Goal: Transaction & Acquisition: Subscribe to service/newsletter

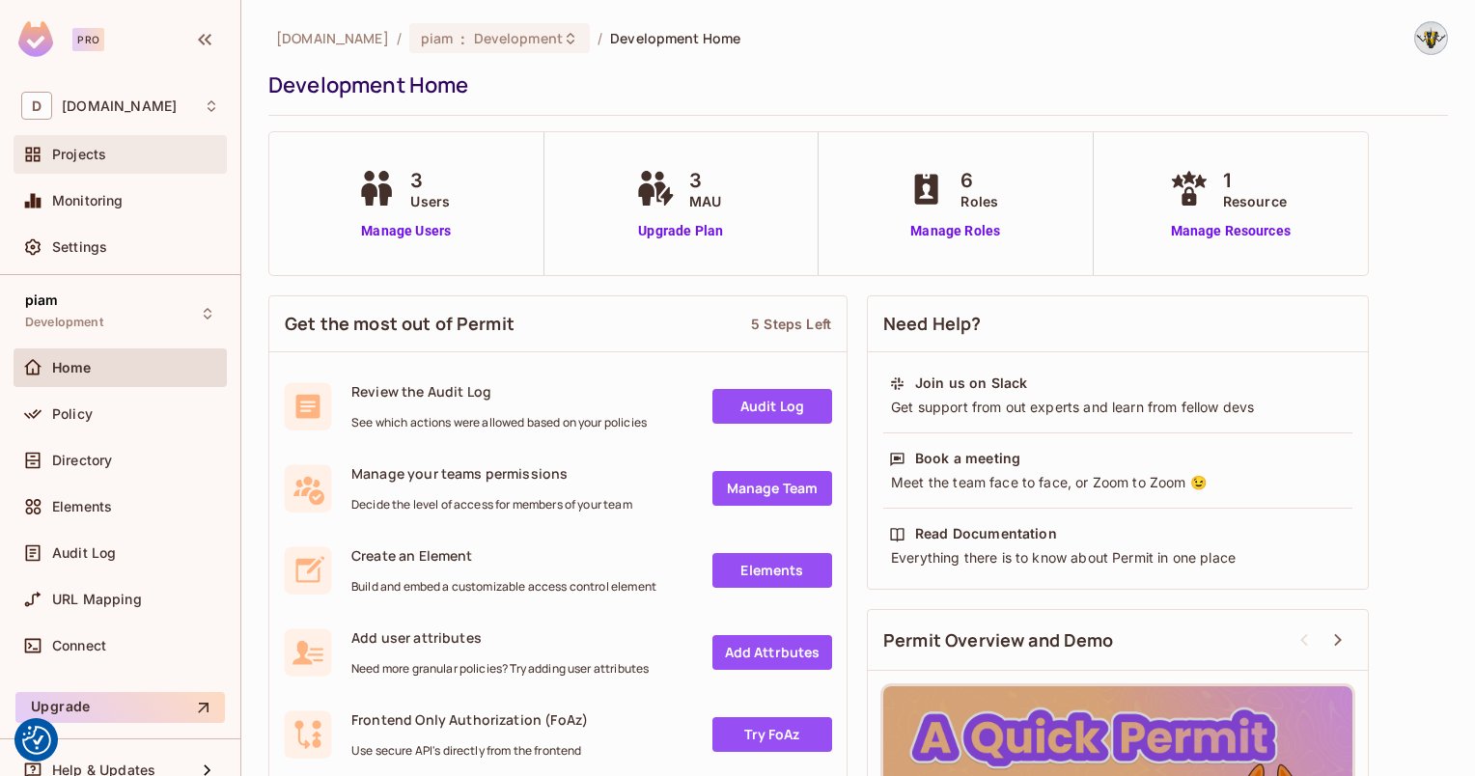
click at [70, 151] on span "Projects" at bounding box center [79, 154] width 54 height 15
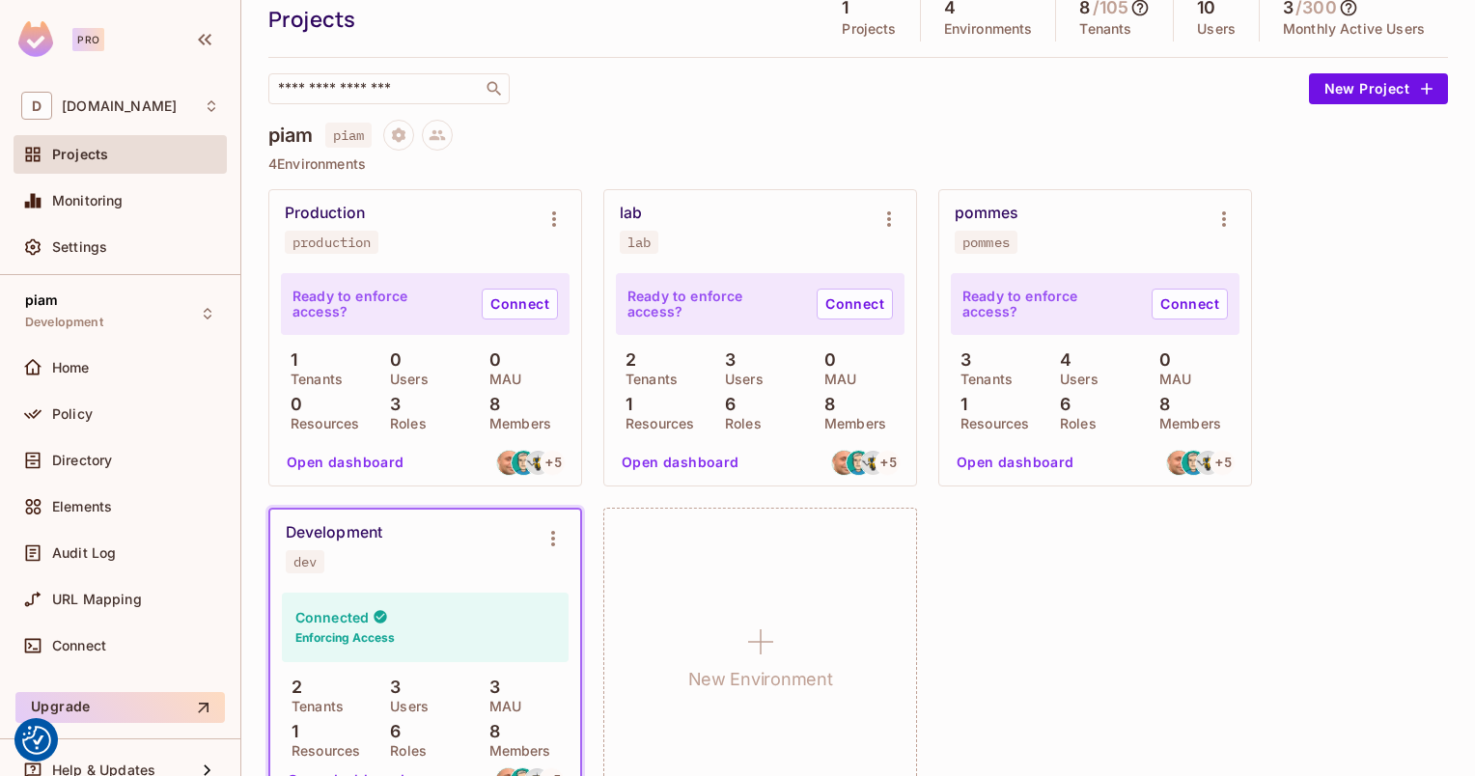
scroll to position [122, 0]
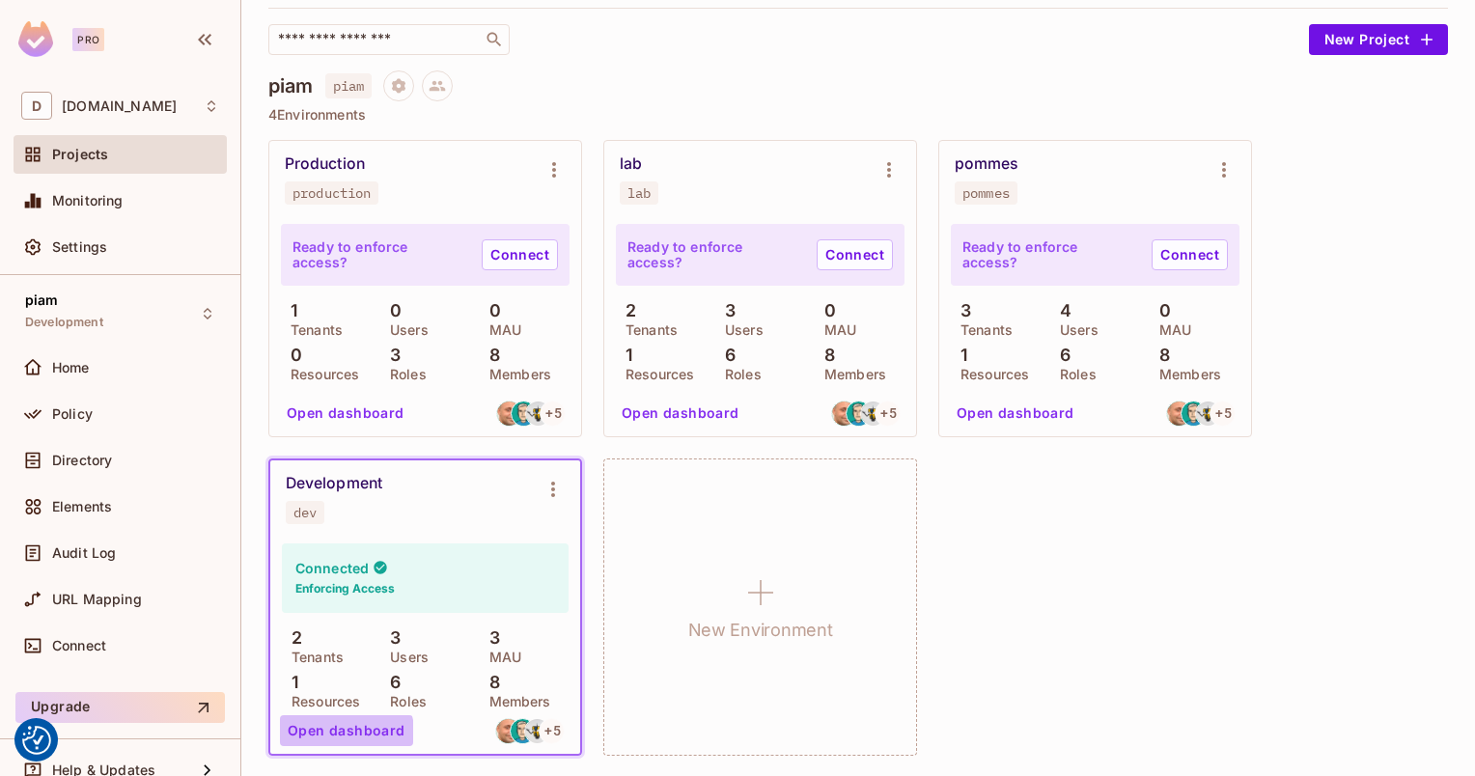
click at [346, 732] on button "Open dashboard" at bounding box center [346, 730] width 133 height 31
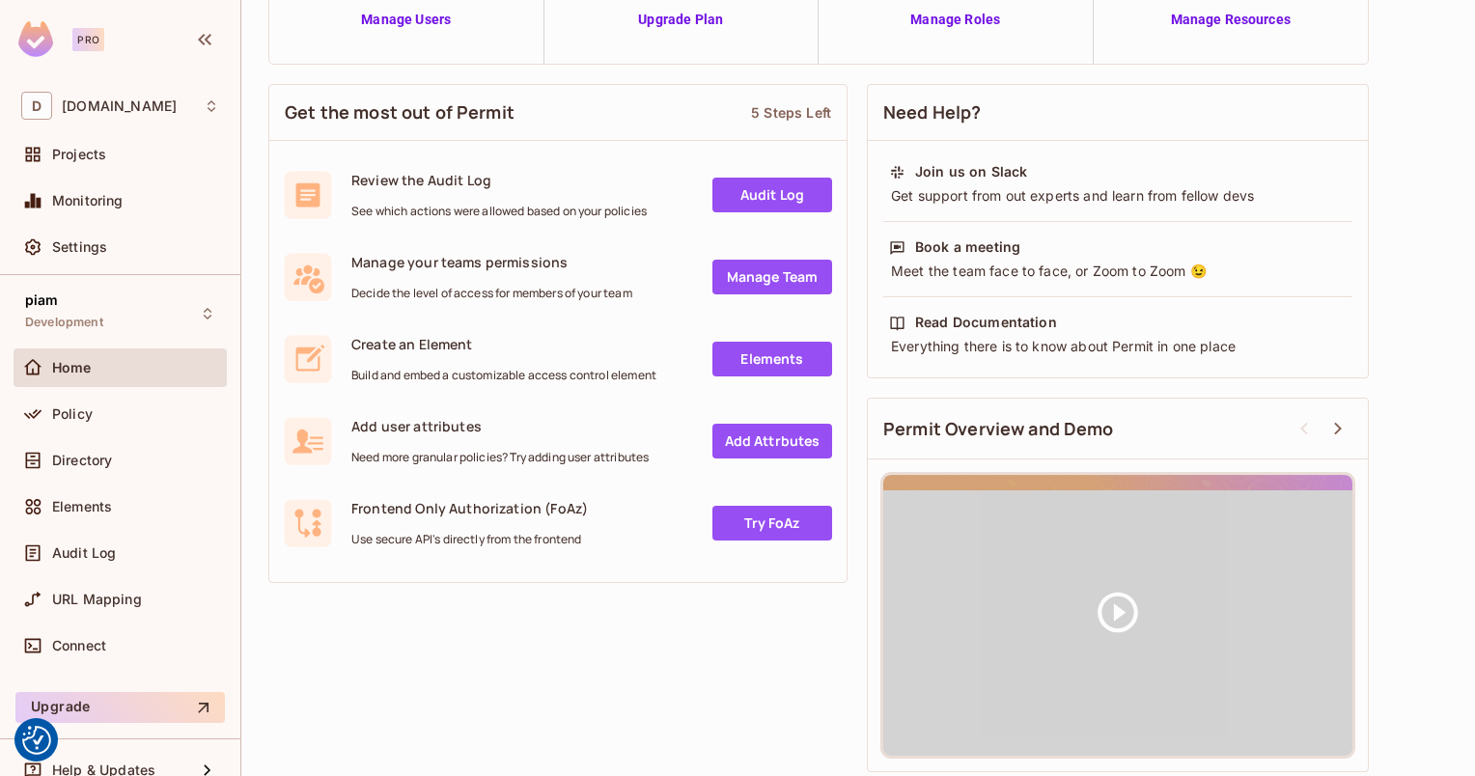
scroll to position [216, 0]
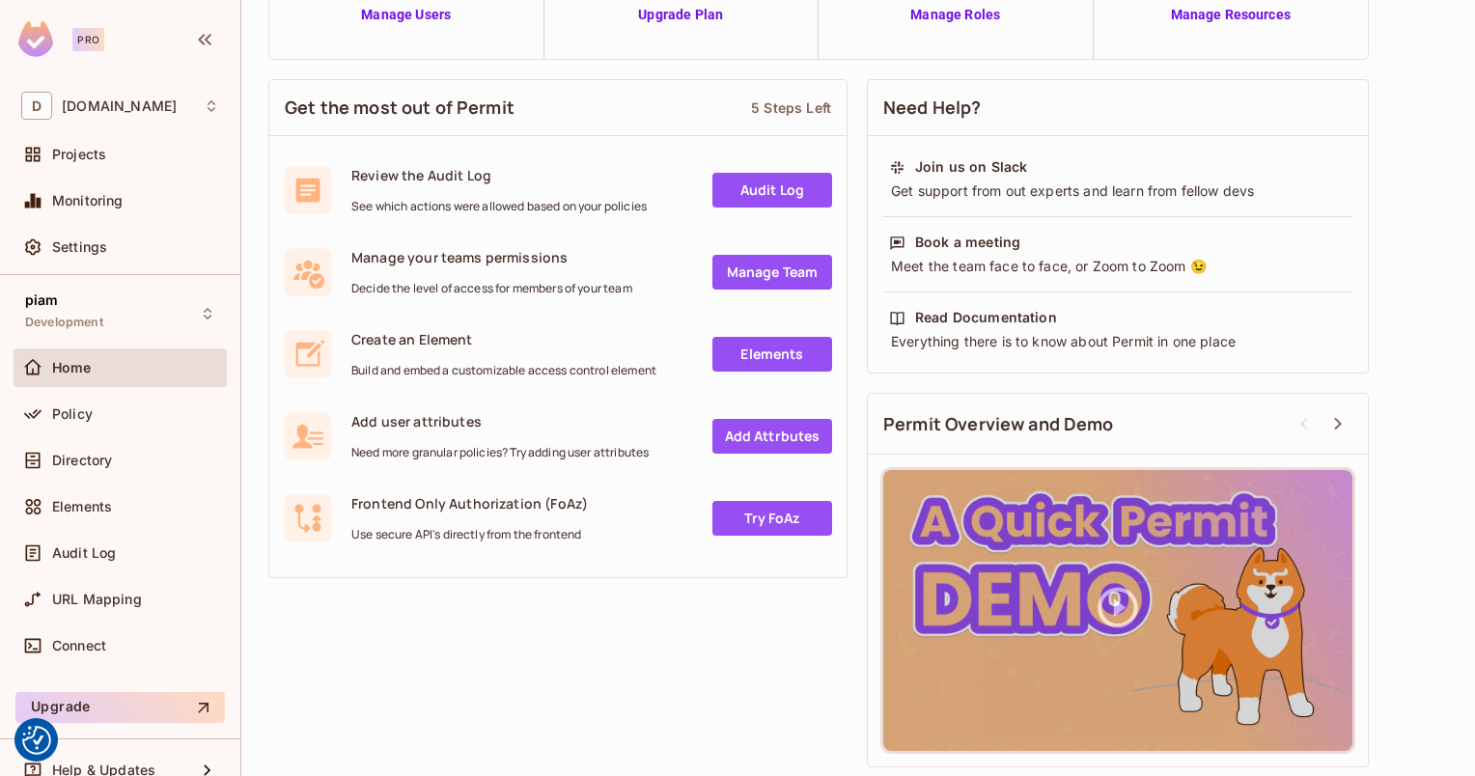
click at [734, 513] on link "Try FoAz" at bounding box center [772, 518] width 120 height 35
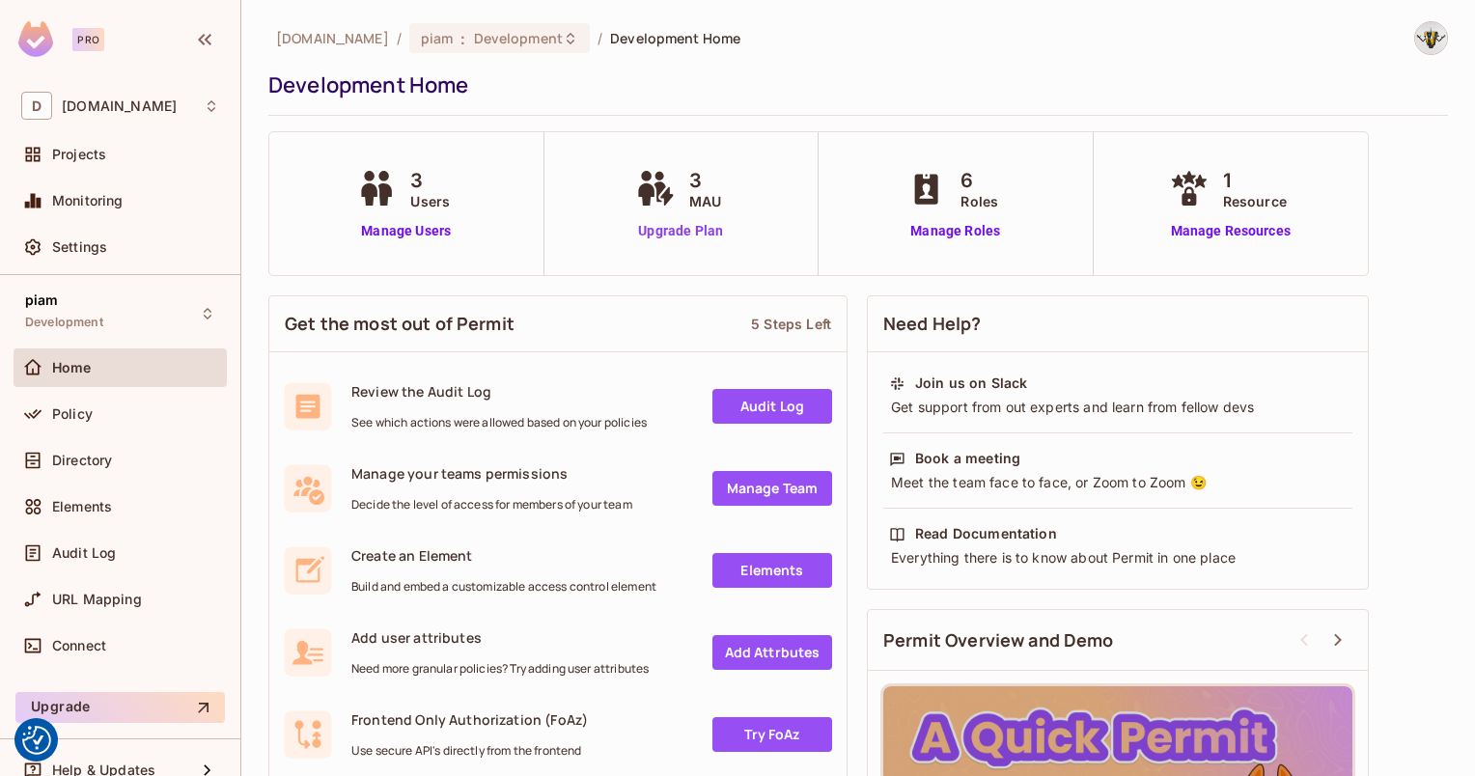
click at [685, 236] on link "Upgrade Plan" at bounding box center [680, 231] width 99 height 20
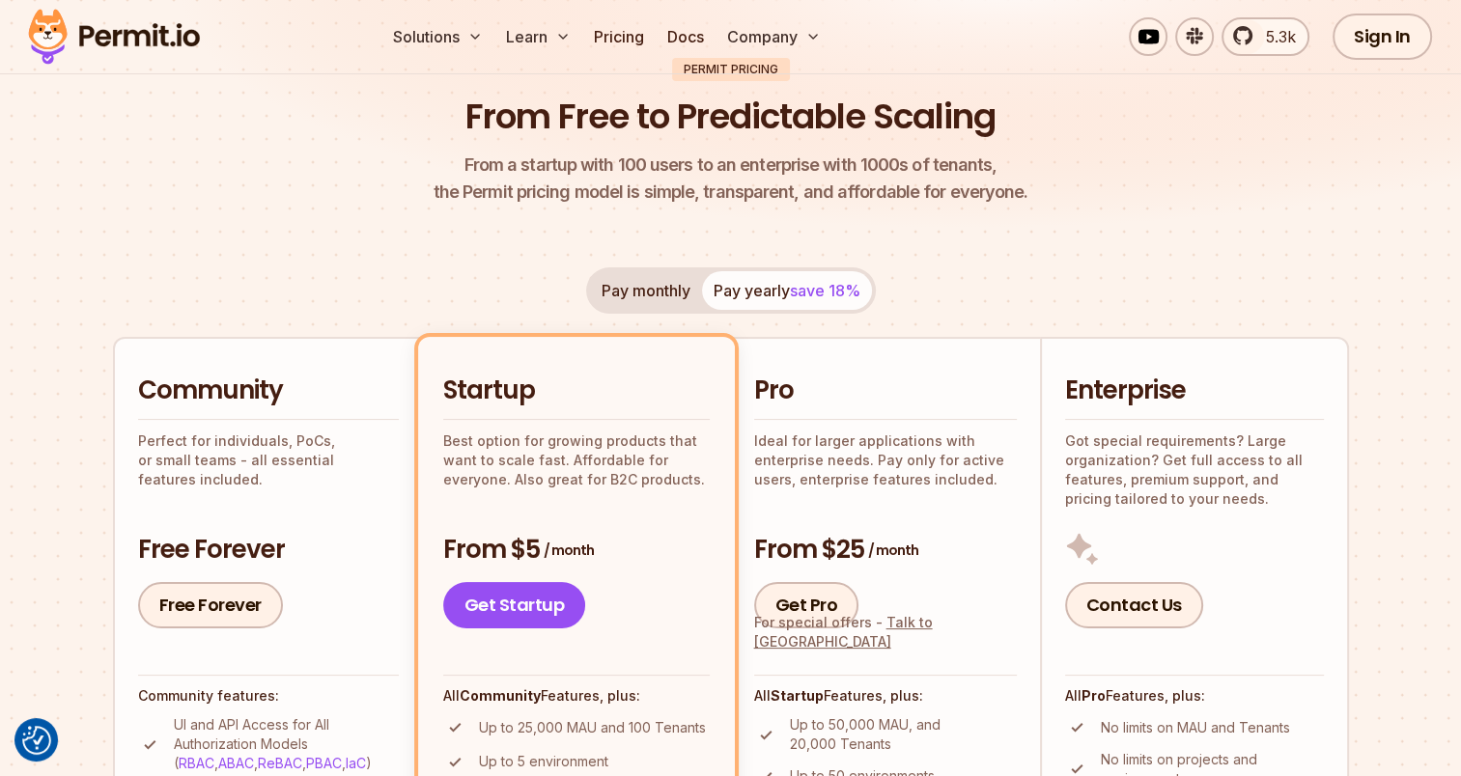
scroll to position [386, 0]
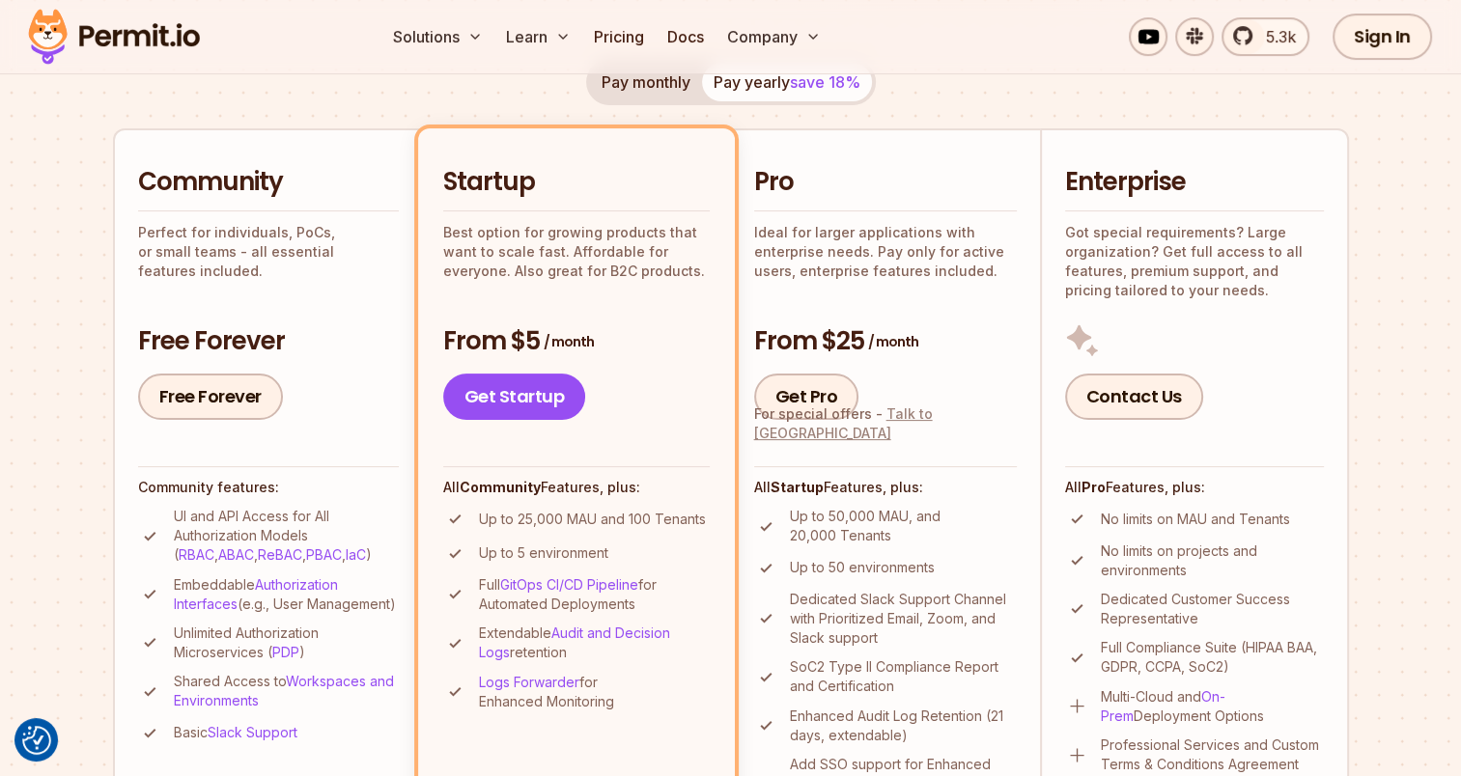
click at [899, 434] on link "Talk to us" at bounding box center [843, 423] width 179 height 36
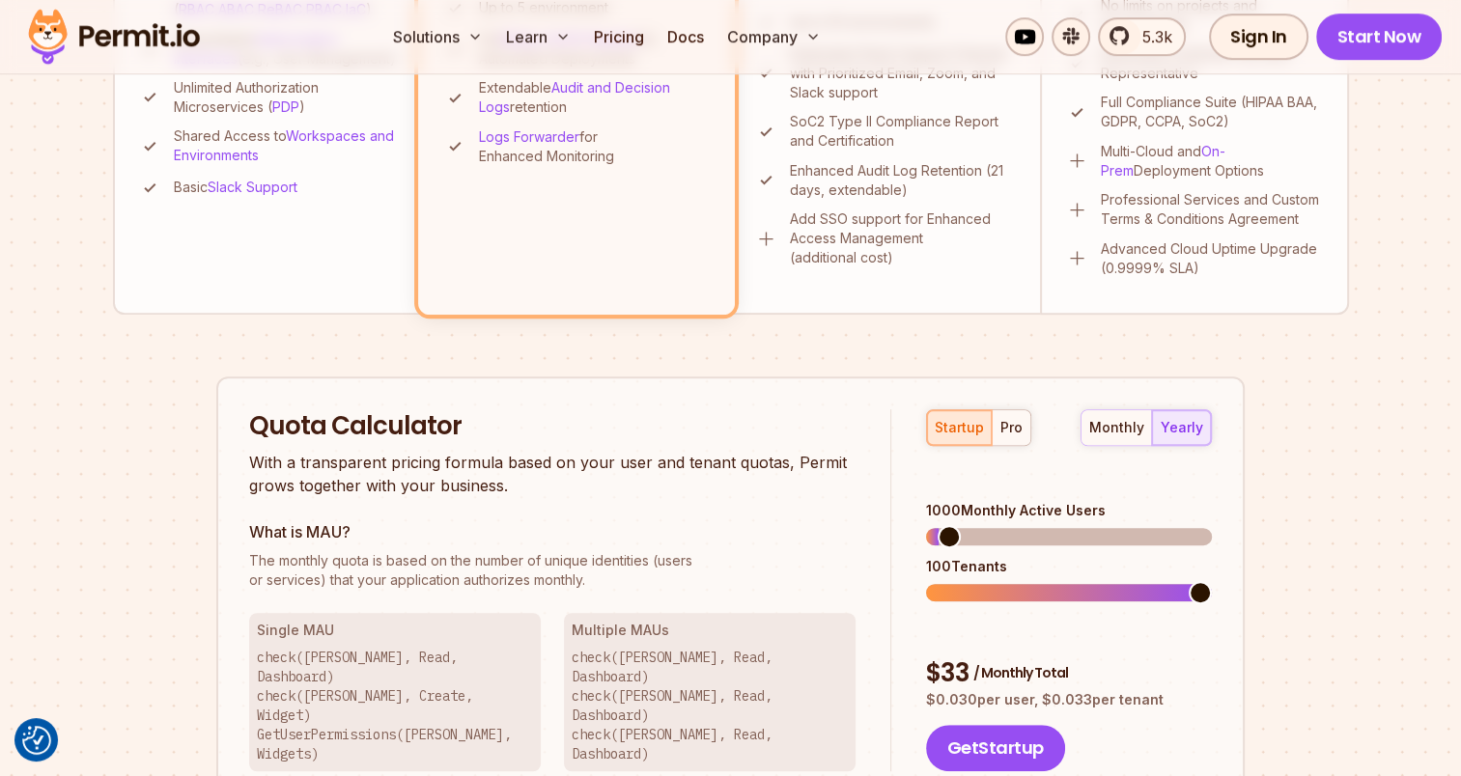
scroll to position [965, 0]
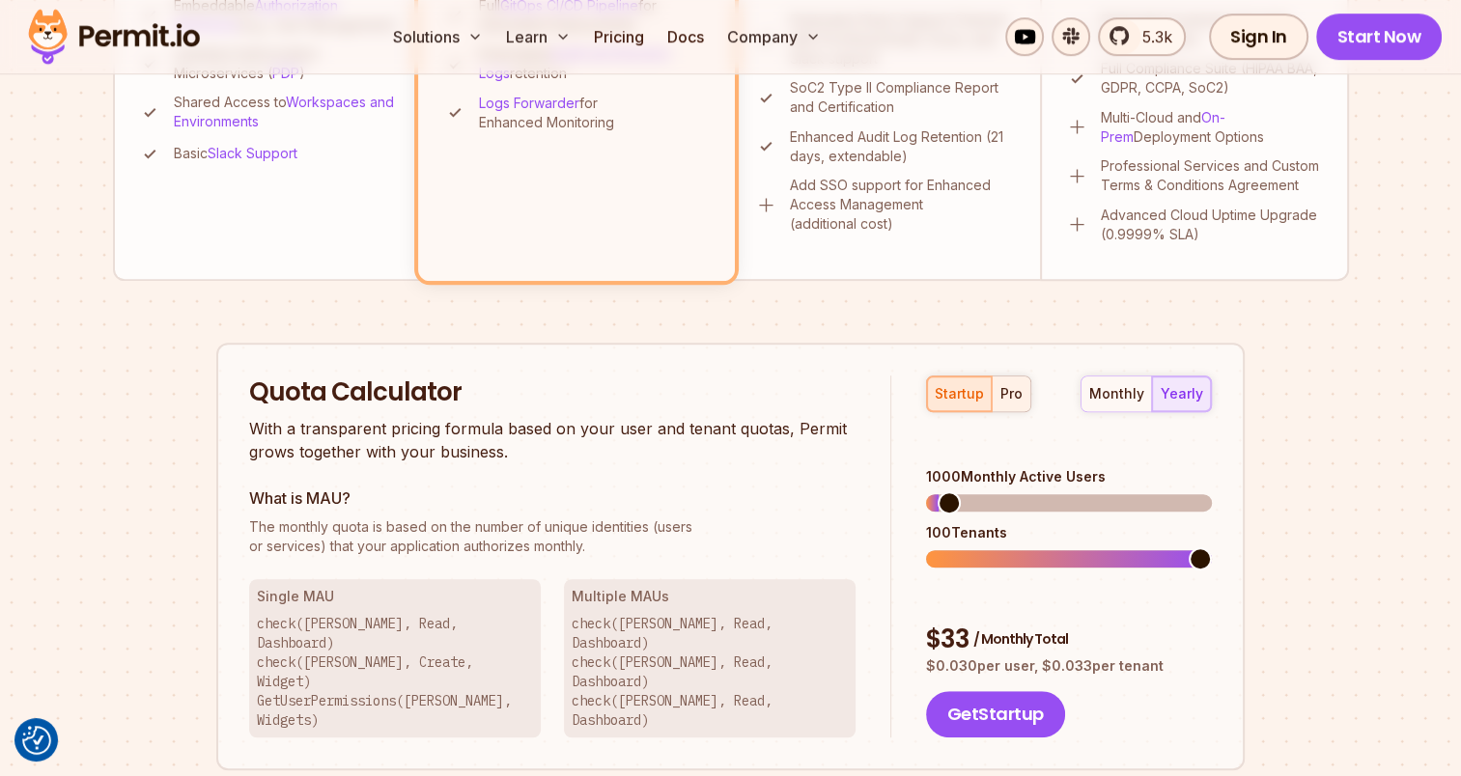
click at [1002, 406] on button "pro" at bounding box center [1010, 394] width 39 height 35
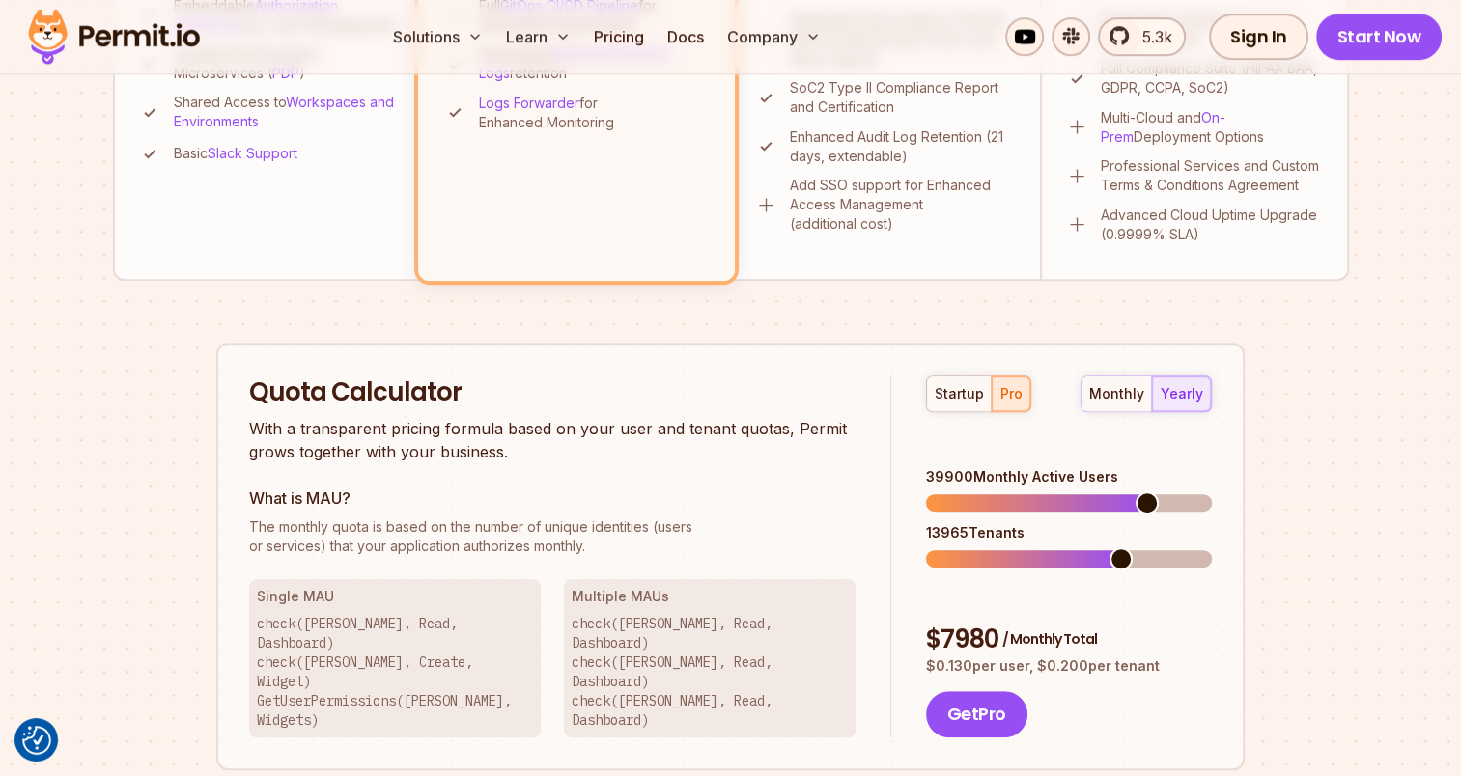
click at [1154, 491] on span at bounding box center [1146, 502] width 23 height 23
click at [926, 547] on span at bounding box center [937, 558] width 23 height 23
click at [967, 547] on span at bounding box center [955, 558] width 23 height 23
click at [1077, 547] on span at bounding box center [1065, 558] width 23 height 23
click at [1212, 547] on span at bounding box center [1199, 558] width 23 height 23
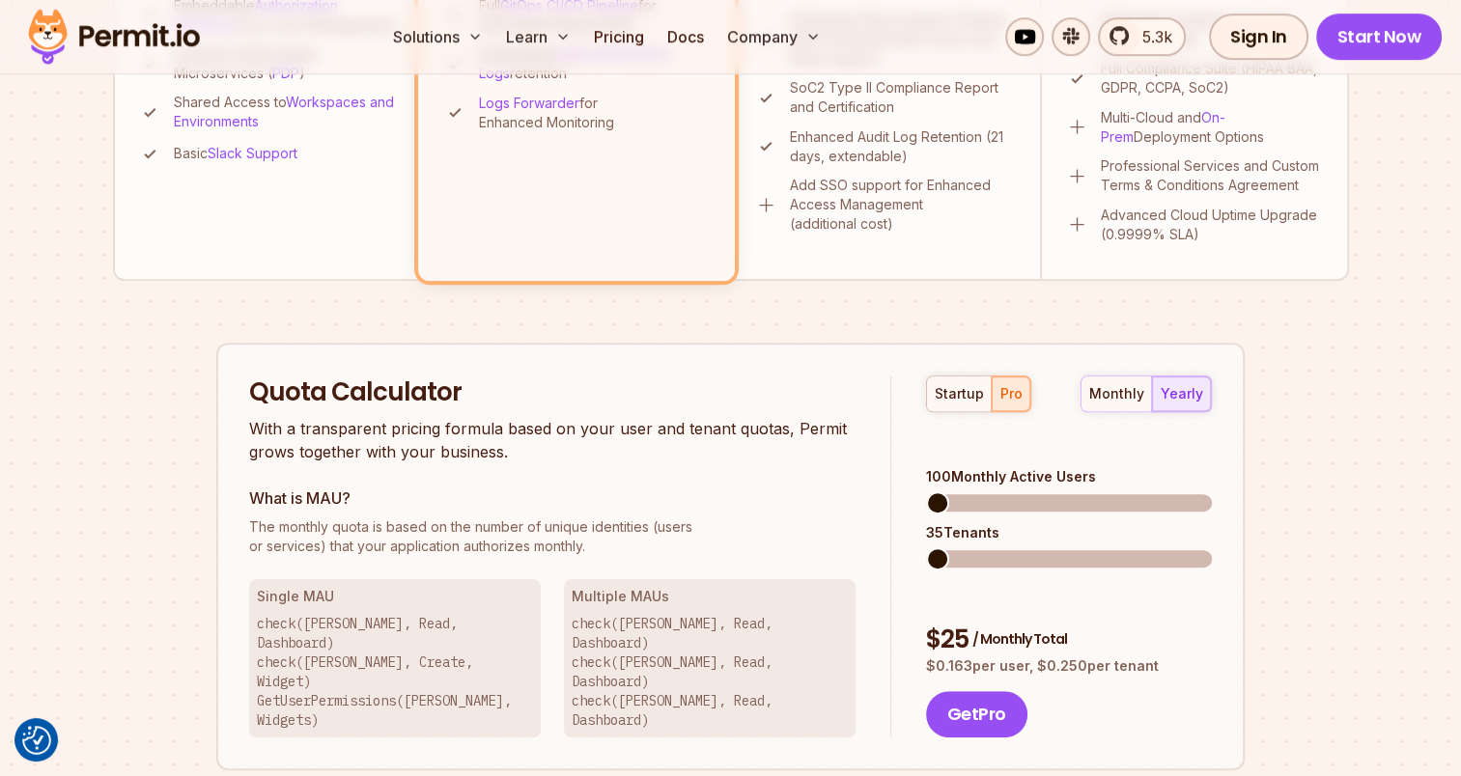
click at [926, 491] on span at bounding box center [937, 502] width 23 height 23
click at [1212, 547] on span at bounding box center [1199, 558] width 23 height 23
click at [1211, 656] on p "$ 0.163 per user, $ 0.250 per tenant" at bounding box center [1069, 665] width 286 height 19
drag, startPoint x: 934, startPoint y: 599, endPoint x: 1159, endPoint y: 607, distance: 226.1
click at [1159, 656] on p "$ 0.163 per user, $ 0.250 per tenant" at bounding box center [1069, 665] width 286 height 19
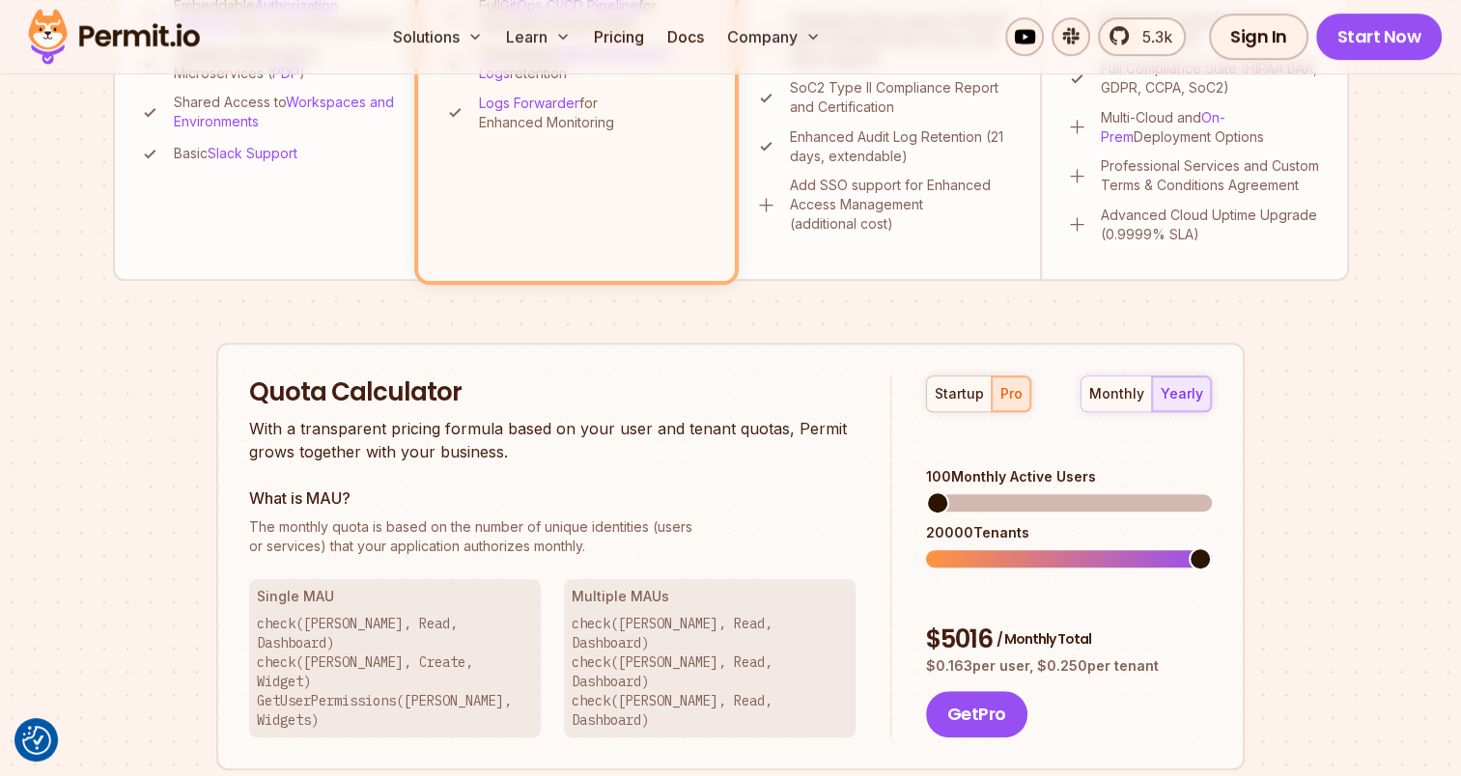
click at [1158, 656] on p "$ 0.163 per user, $ 0.250 per tenant" at bounding box center [1069, 665] width 286 height 19
click at [1095, 623] on div "$ 5016 / Monthly Total" at bounding box center [1069, 640] width 286 height 35
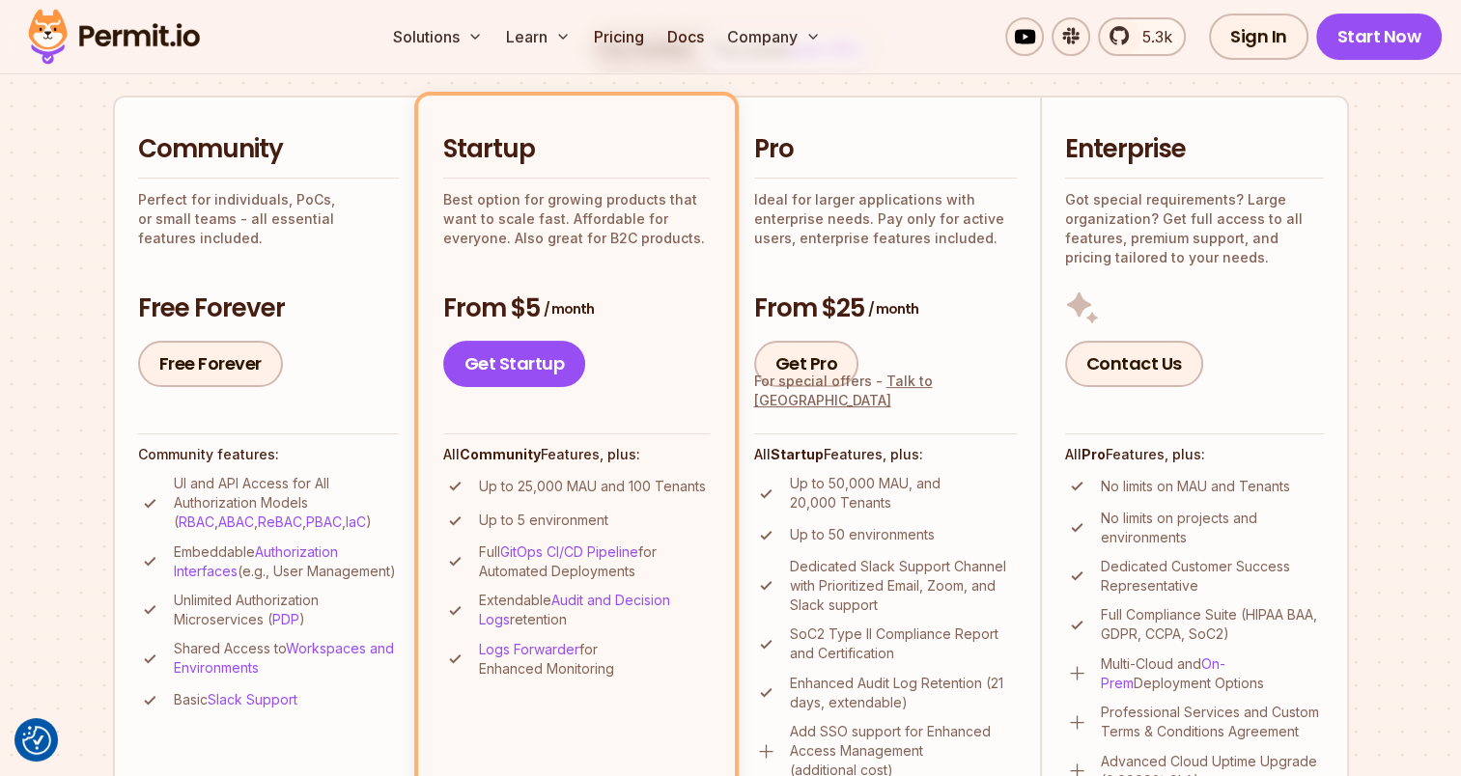
scroll to position [386, 0]
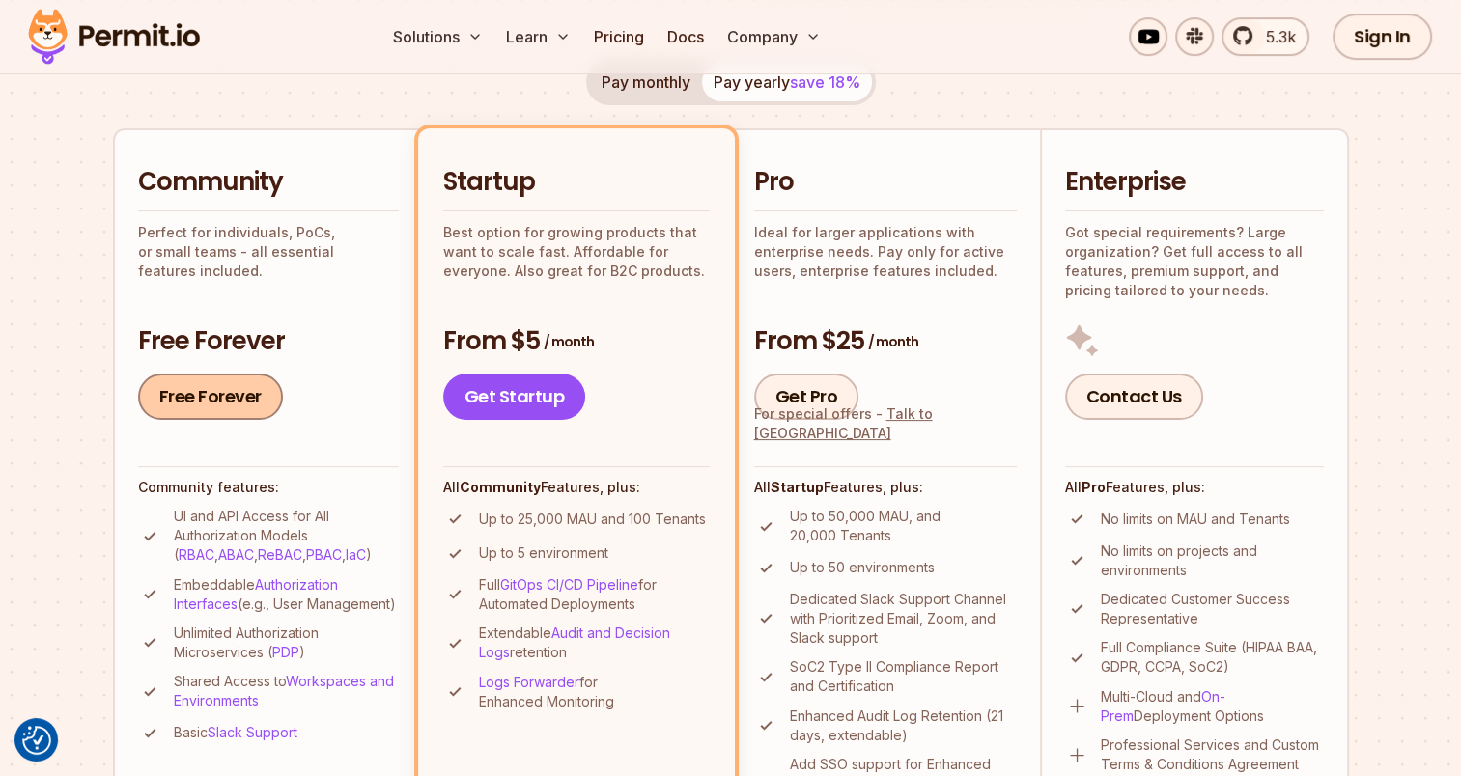
click at [205, 399] on link "Free Forever" at bounding box center [210, 397] width 145 height 46
